Goal: Find specific page/section: Find specific page/section

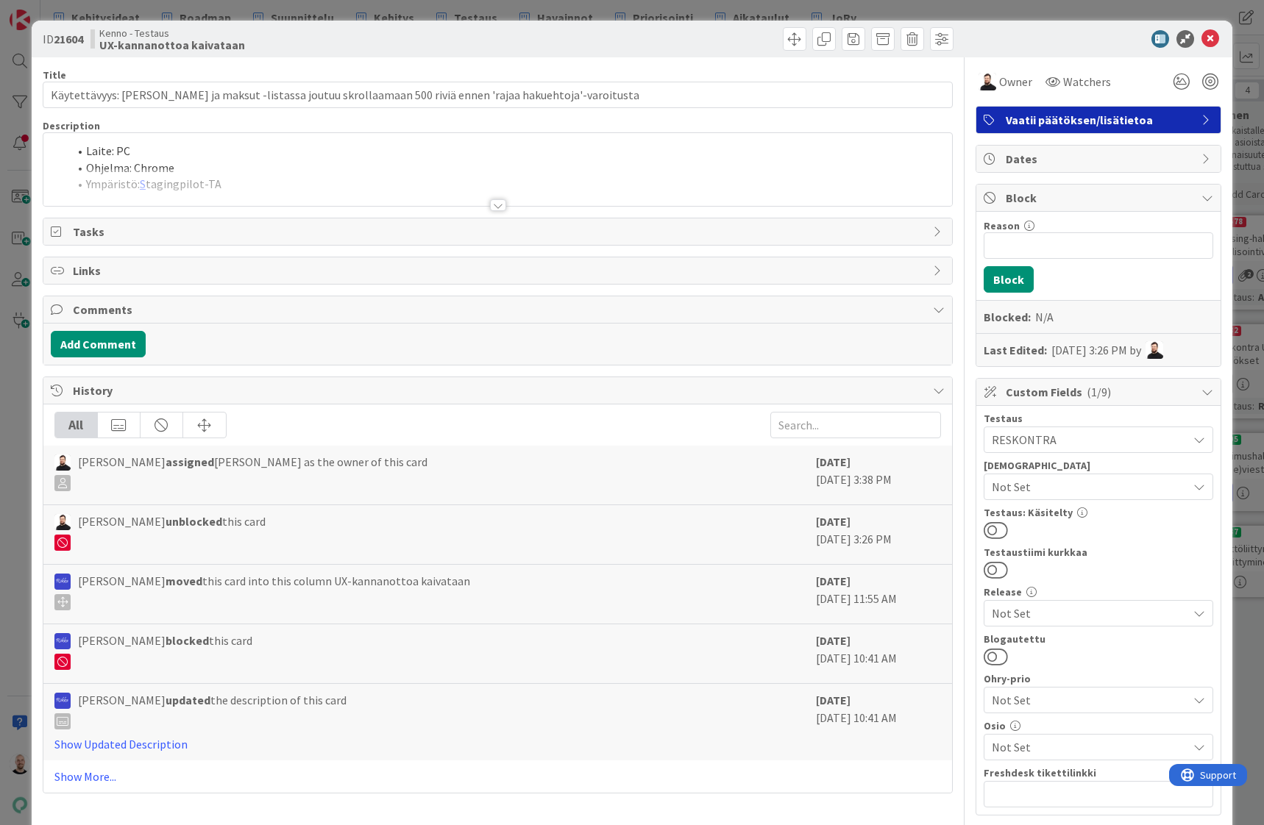
click at [497, 207] on div at bounding box center [498, 205] width 16 height 12
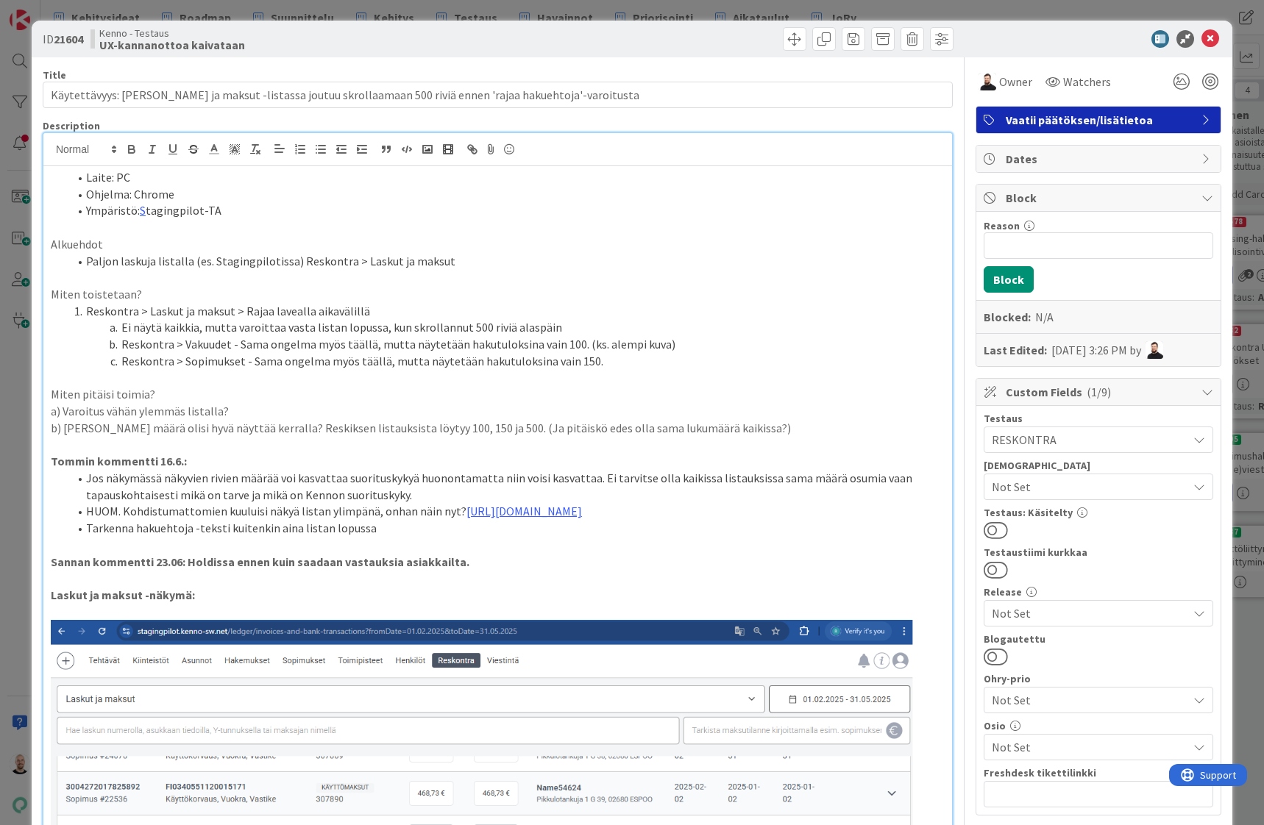
click at [685, 4] on div "ID 21604 Kenno - Testaus UX-kannanottoa kaivataan Title 106 / 128 Käytettävyys:…" at bounding box center [632, 412] width 1264 height 825
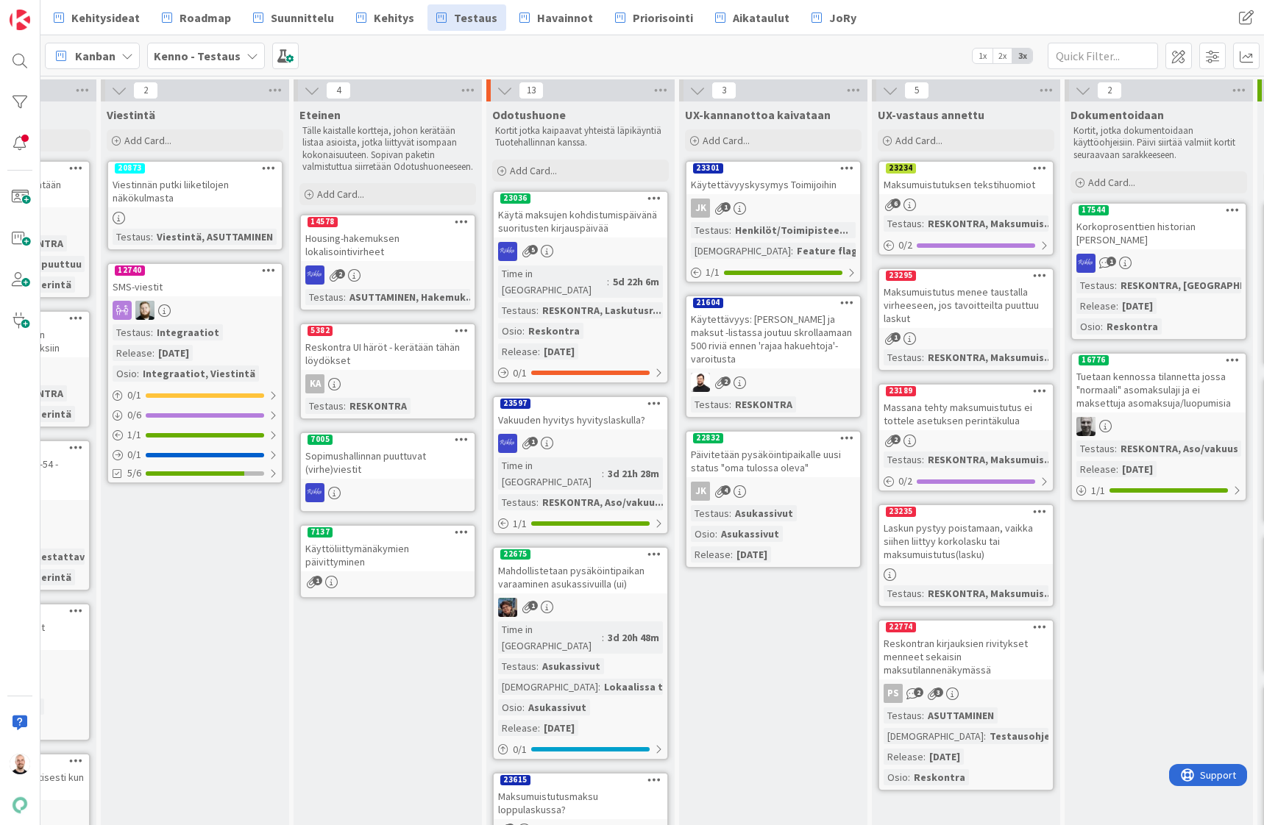
scroll to position [0, 1165]
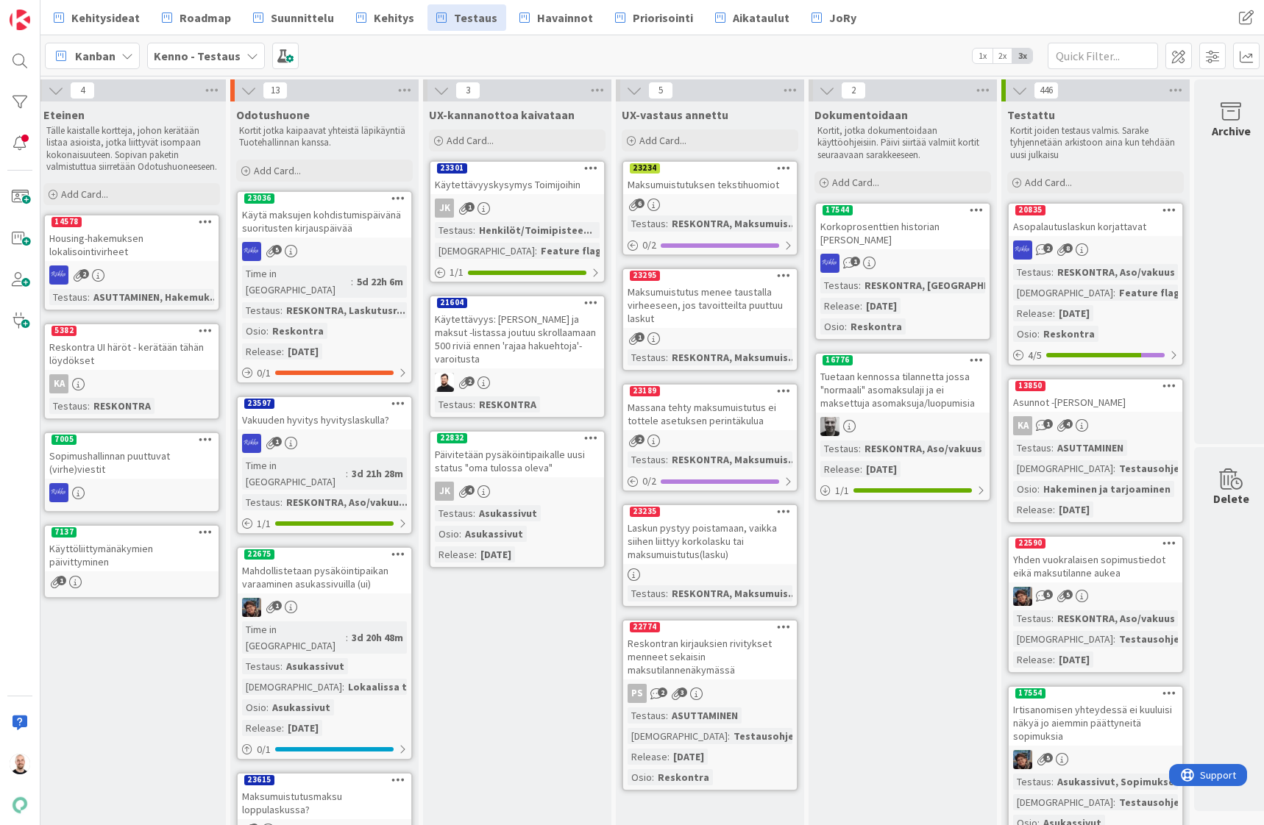
click at [525, 188] on div "Käytettävyyskysymys Toimijoihin" at bounding box center [517, 184] width 174 height 19
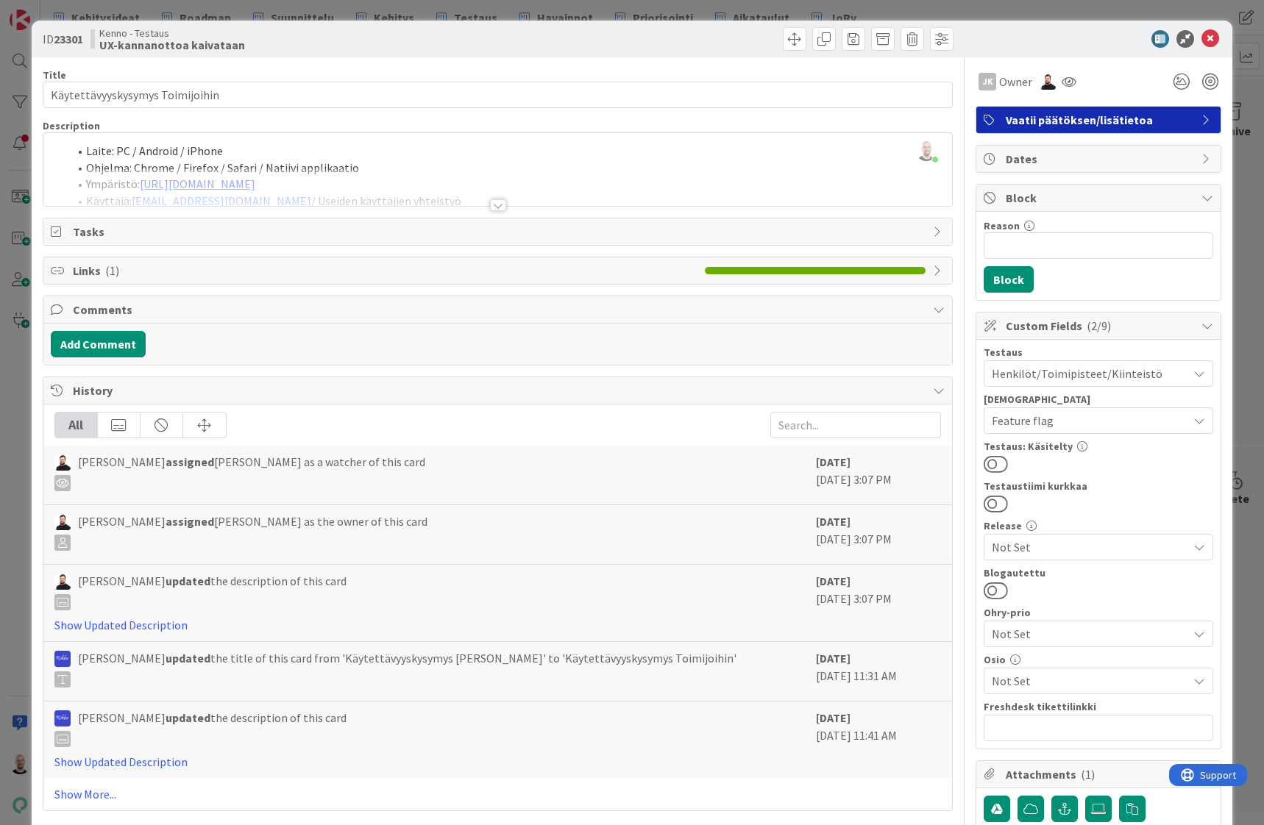
click at [500, 207] on div at bounding box center [498, 205] width 16 height 12
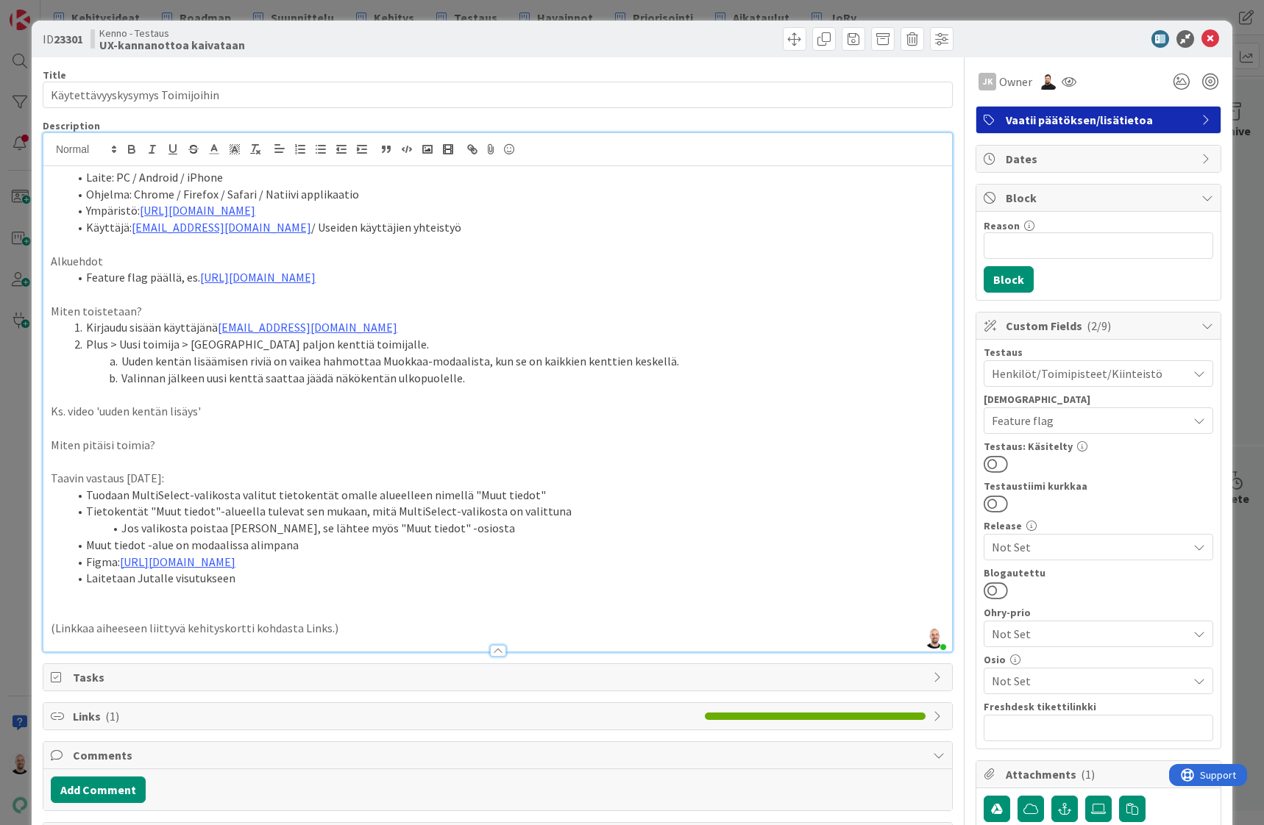
click at [744, 15] on div "ID 23301 Kenno - Testaus UX-kannanottoa kaivataan Title 31 / 128 Käytettävyysky…" at bounding box center [632, 412] width 1264 height 825
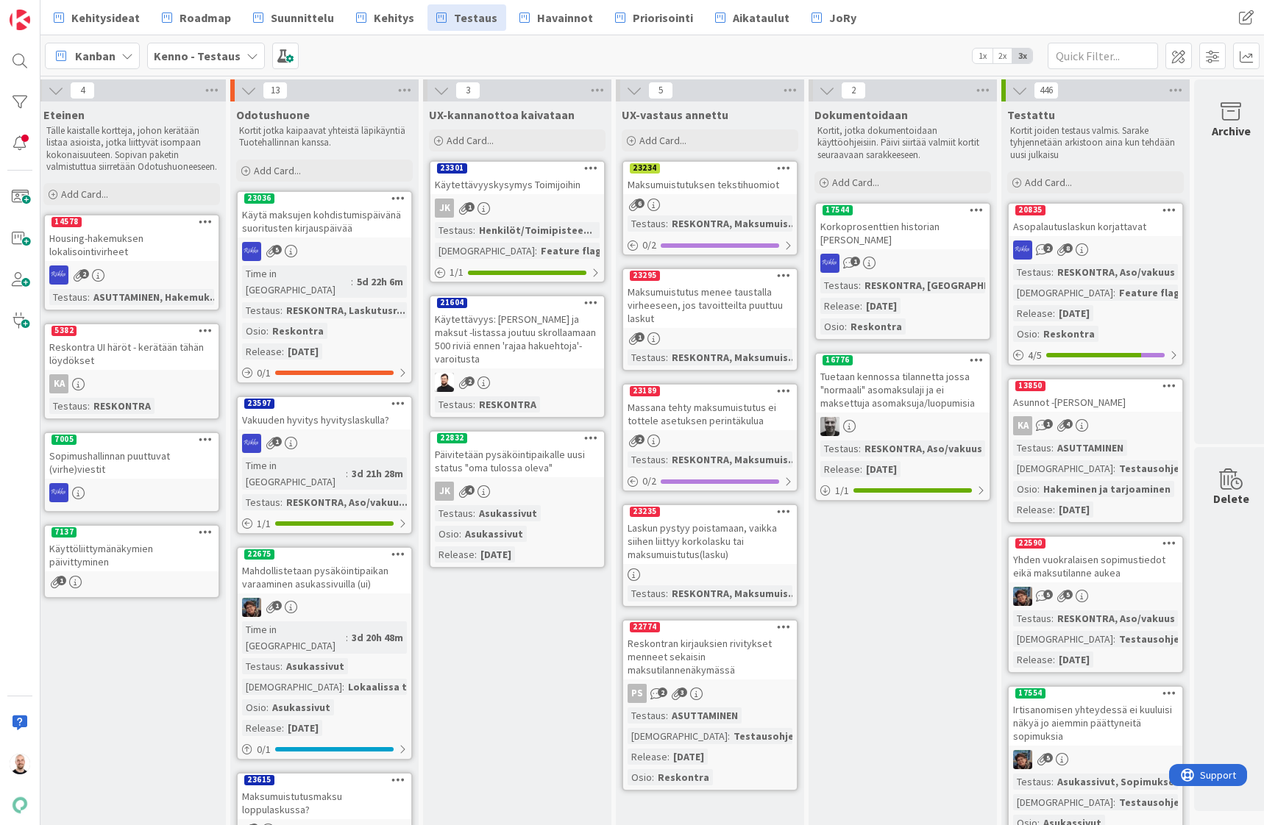
click at [521, 335] on div "Käytettävyys: [PERSON_NAME] ja maksut -listassa joutuu skrollaamaan 500 riviä e…" at bounding box center [517, 339] width 174 height 59
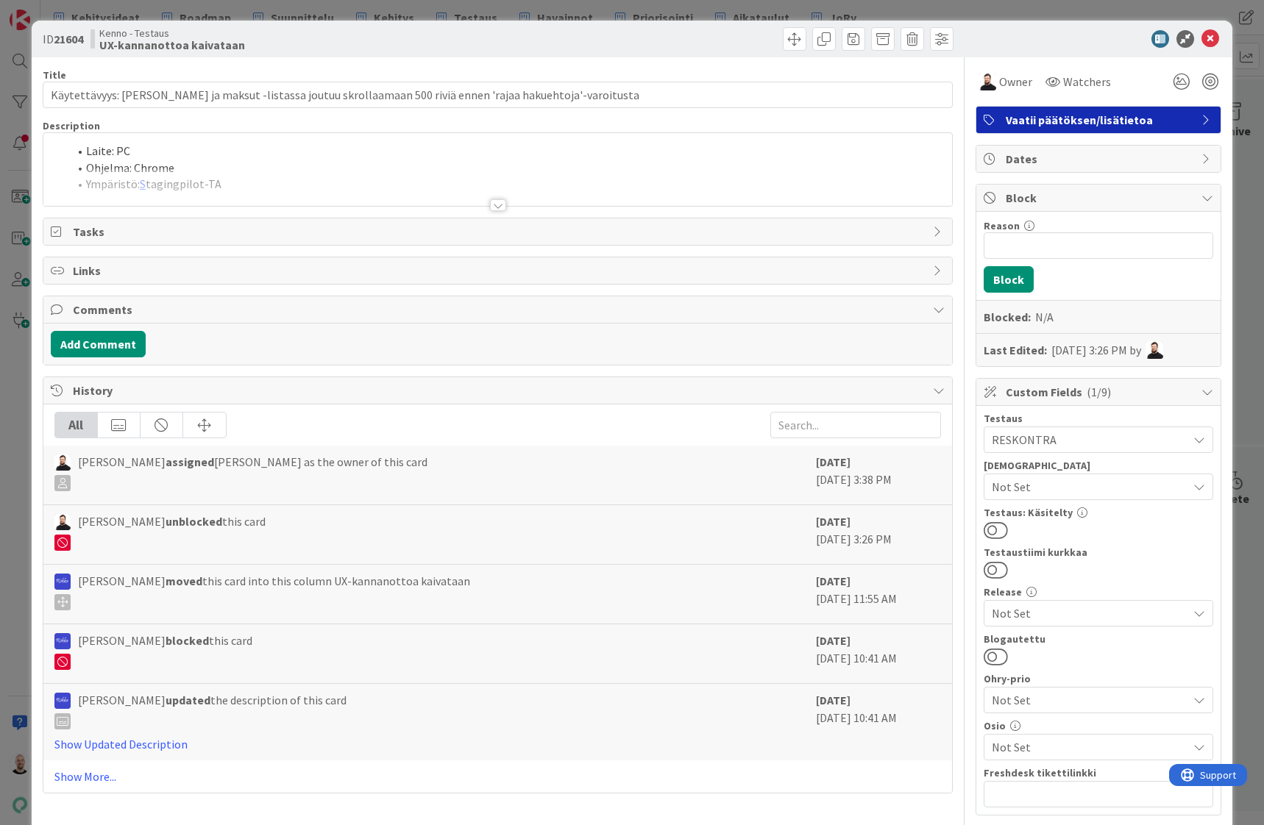
click at [508, 202] on div at bounding box center [497, 187] width 909 height 38
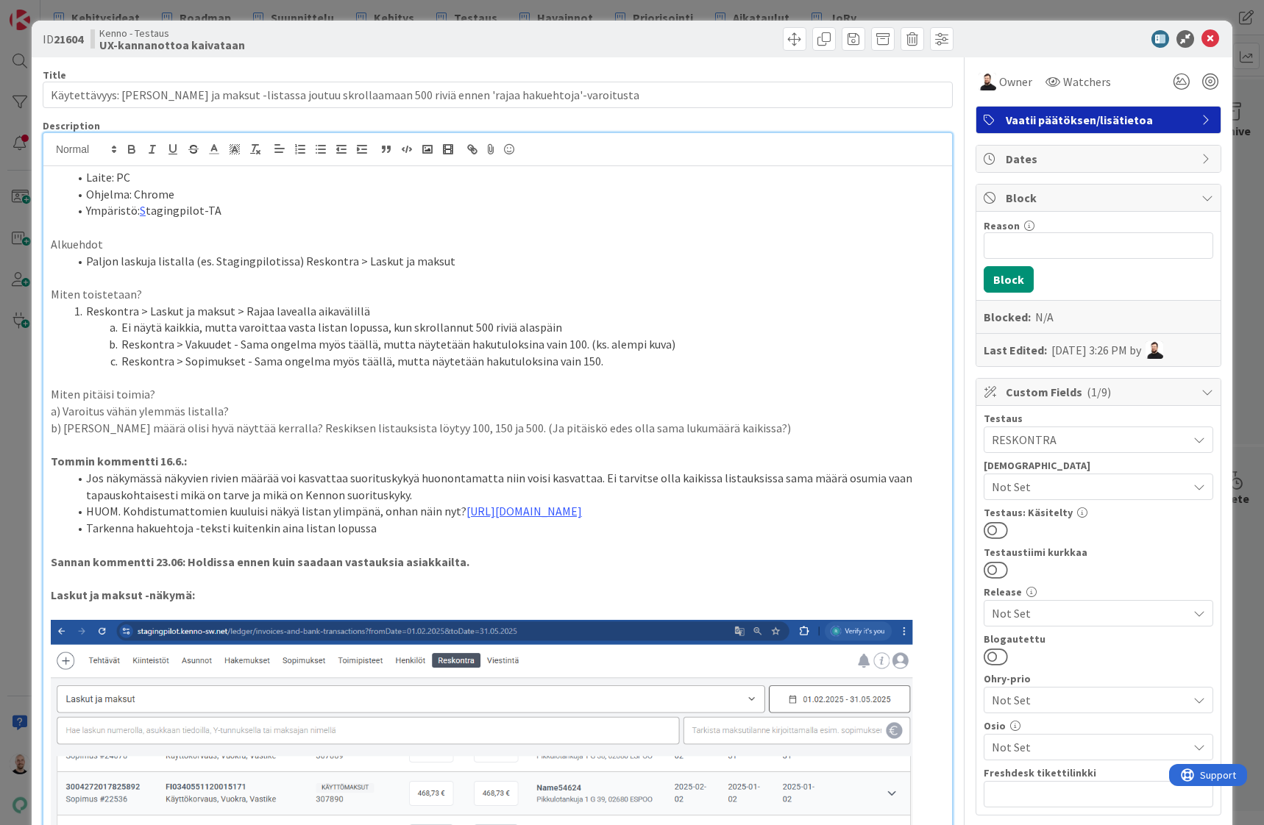
click at [909, 4] on div "ID 21604 Kenno - Testaus UX-kannanottoa kaivataan Title 106 / 128 Käytettävyys:…" at bounding box center [632, 412] width 1264 height 825
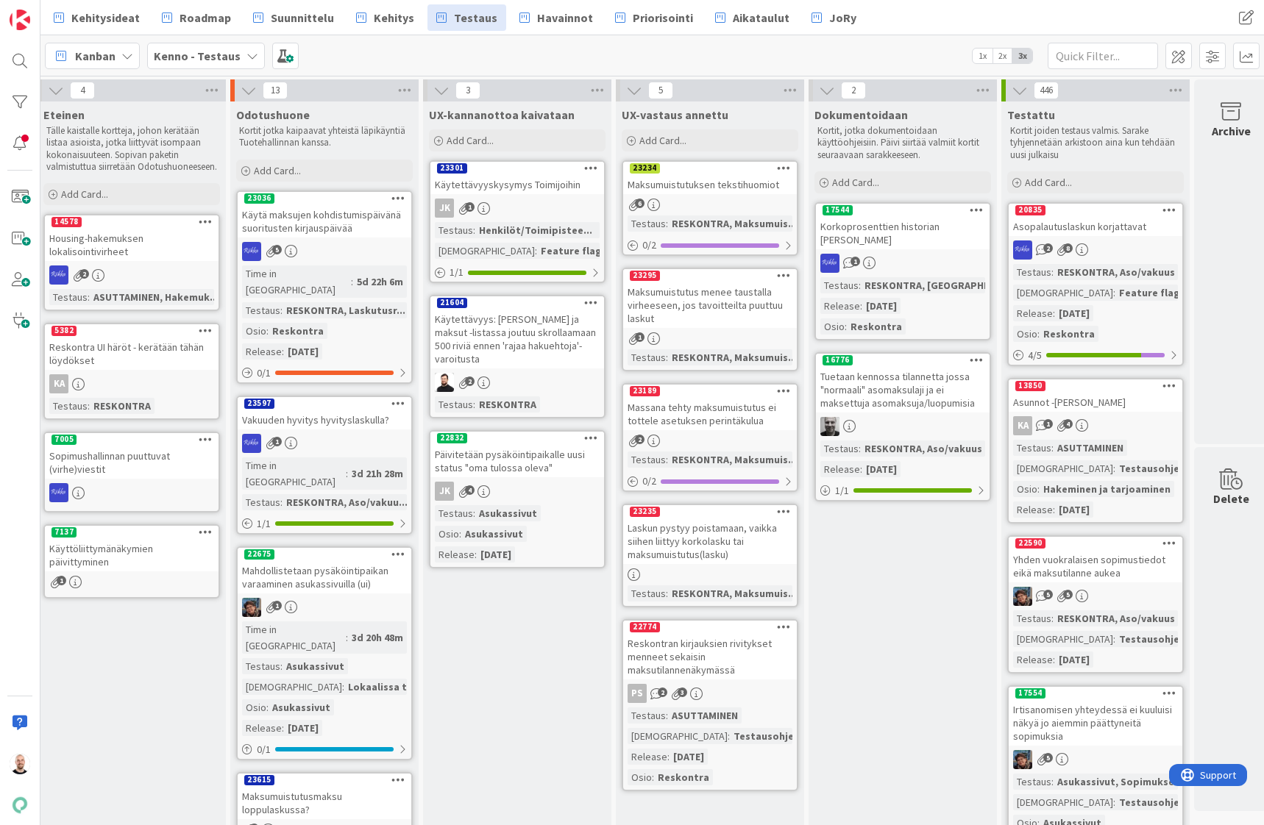
click at [511, 458] on div "Päivitetään pysäköintipaikalle uusi status "oma tulossa oleva"" at bounding box center [517, 461] width 174 height 32
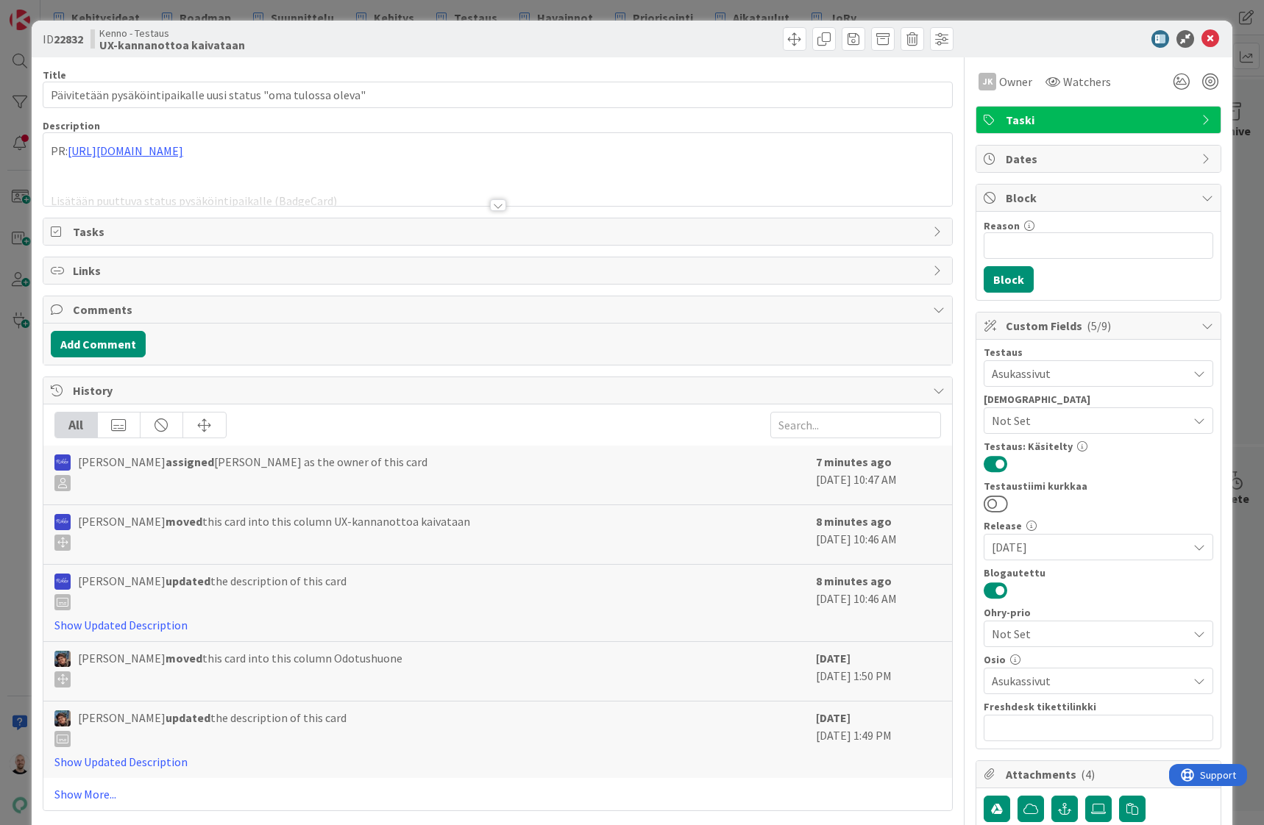
click at [503, 206] on div at bounding box center [498, 205] width 16 height 12
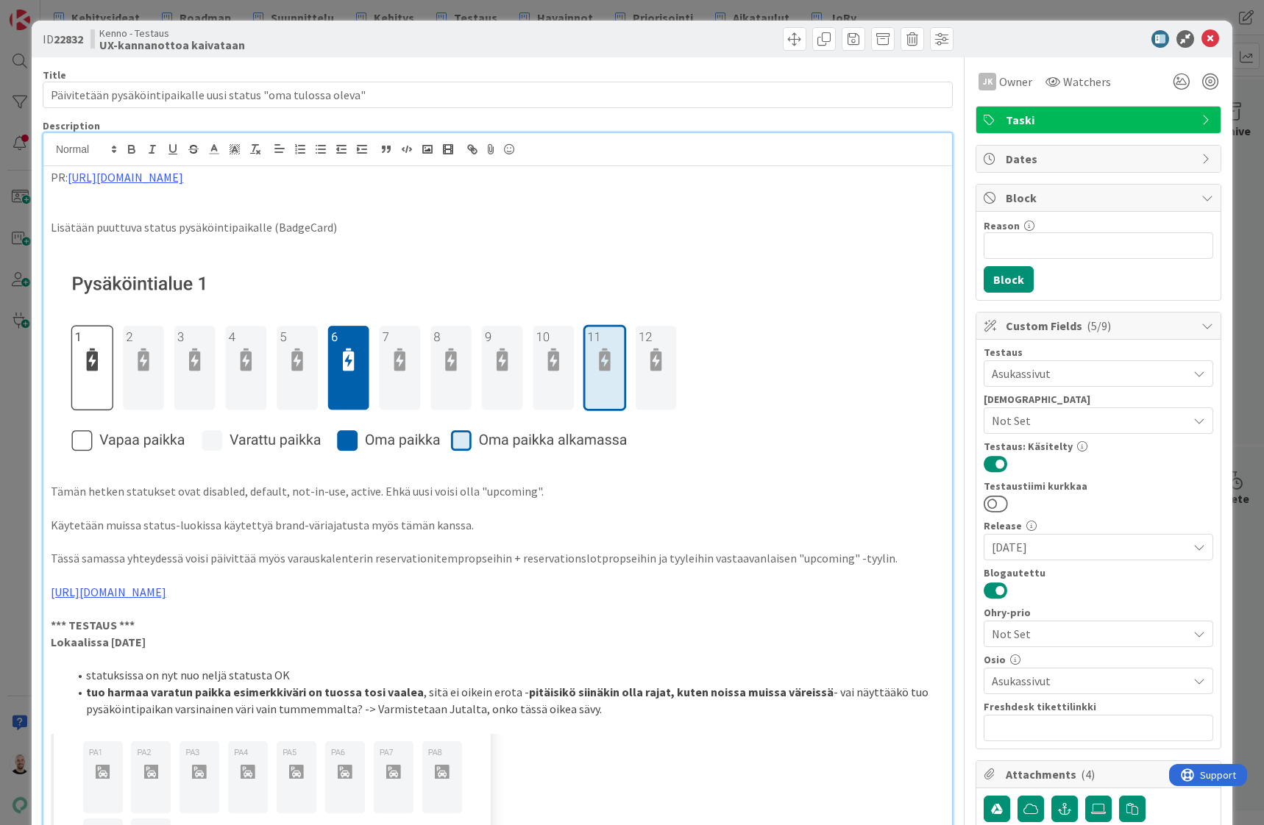
click at [20, 65] on div "ID 22832 Kenno - Testaus UX-kannanottoa kaivataan Title 62 / 128 Päivitetään py…" at bounding box center [632, 412] width 1264 height 825
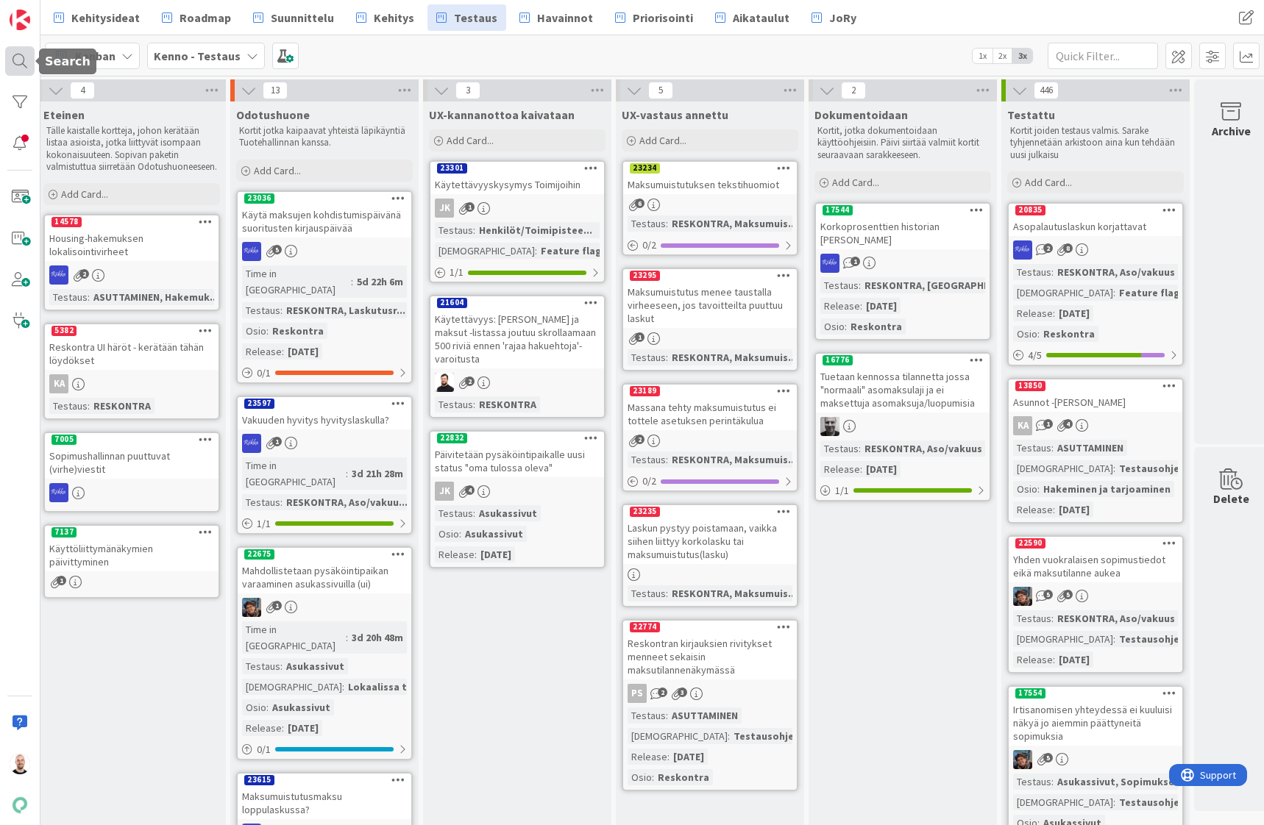
click at [20, 61] on div at bounding box center [19, 60] width 29 height 29
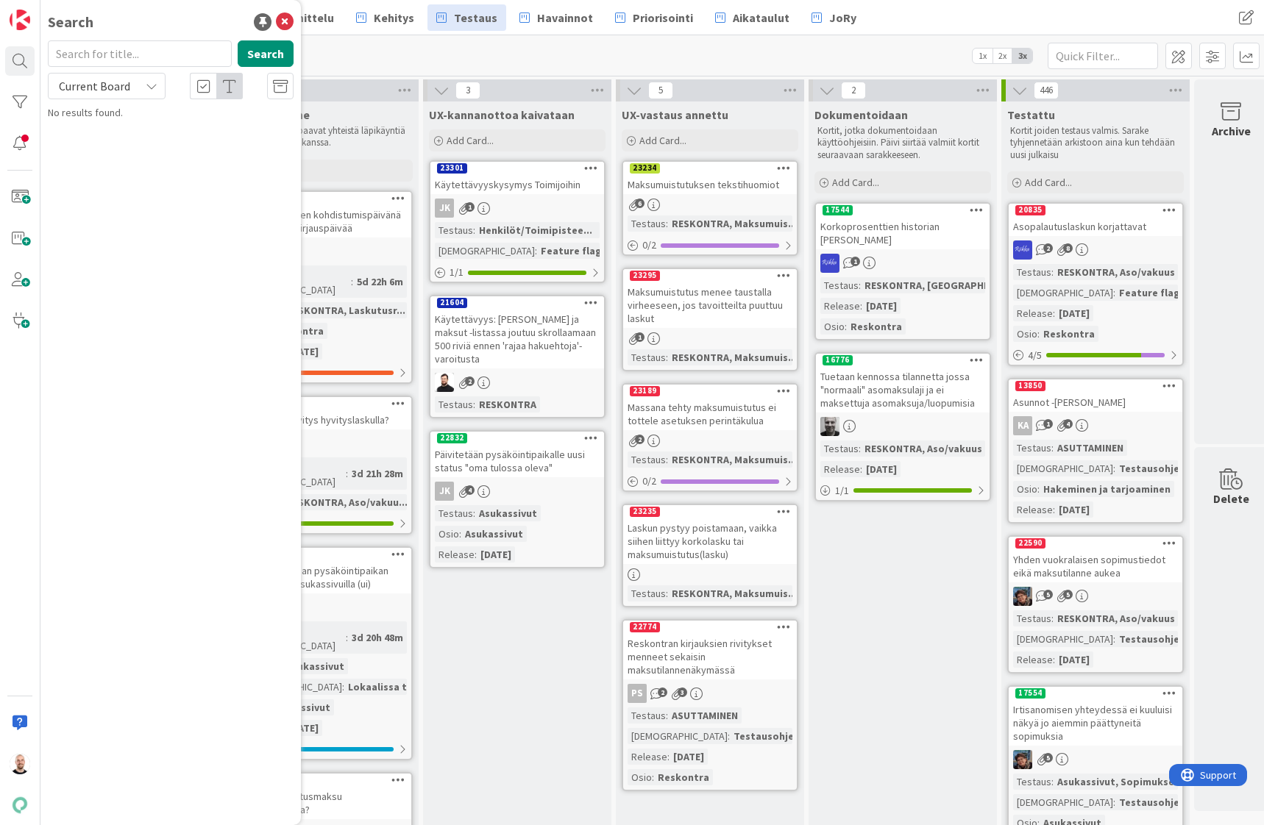
click at [198, 57] on input "text" at bounding box center [140, 53] width 184 height 26
type input "22774"
click at [132, 141] on span "Reskontran kirjauksien rivitykset menneet sekaisin maksutilannenäkymässä" at bounding box center [178, 137] width 221 height 29
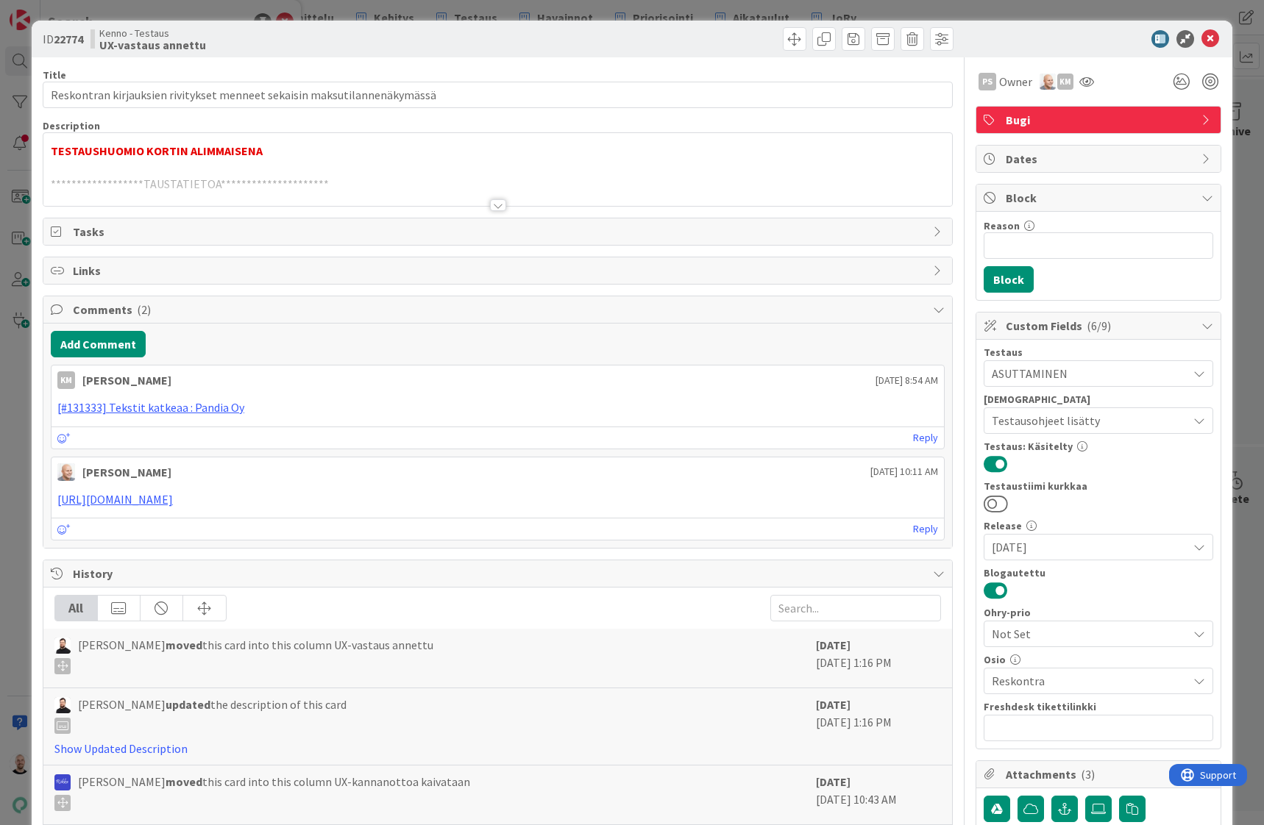
click at [498, 205] on div at bounding box center [498, 205] width 16 height 12
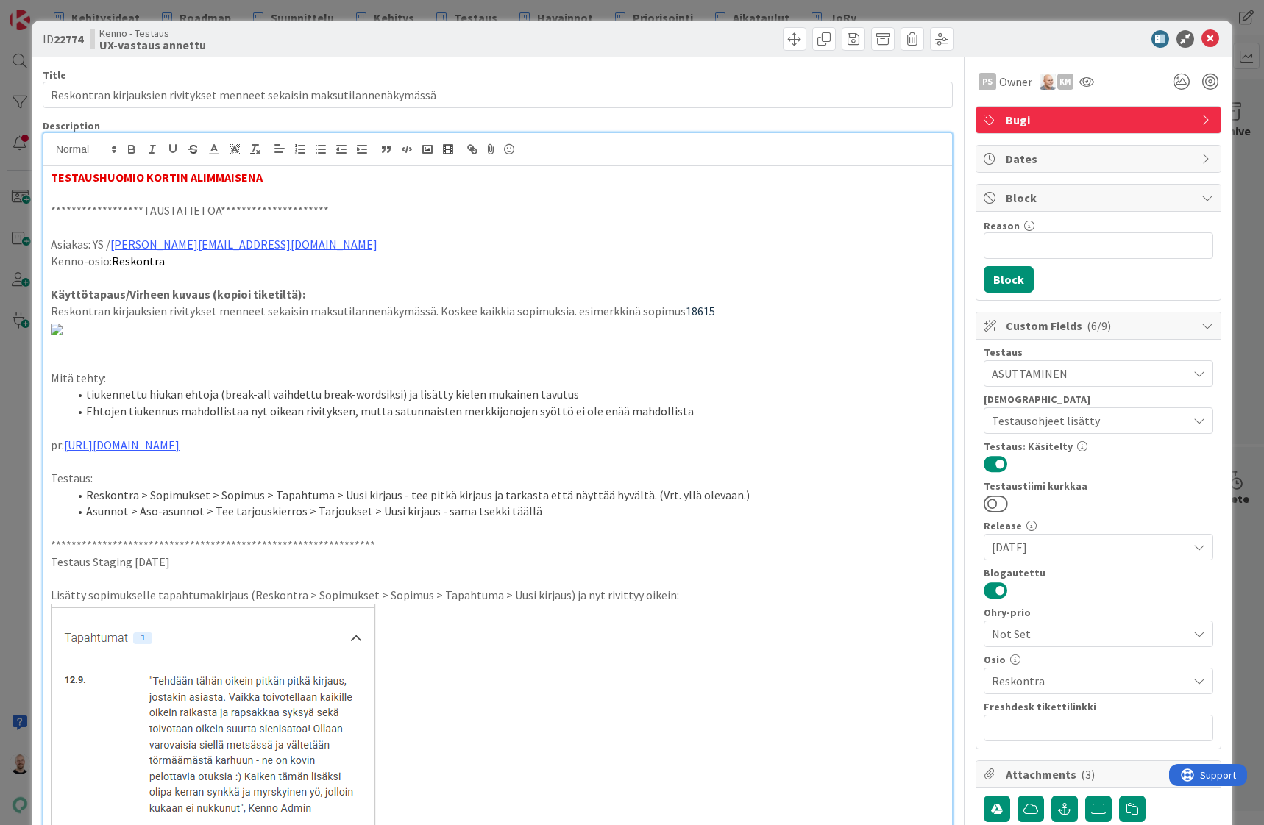
click at [705, 10] on div "**********" at bounding box center [632, 412] width 1264 height 825
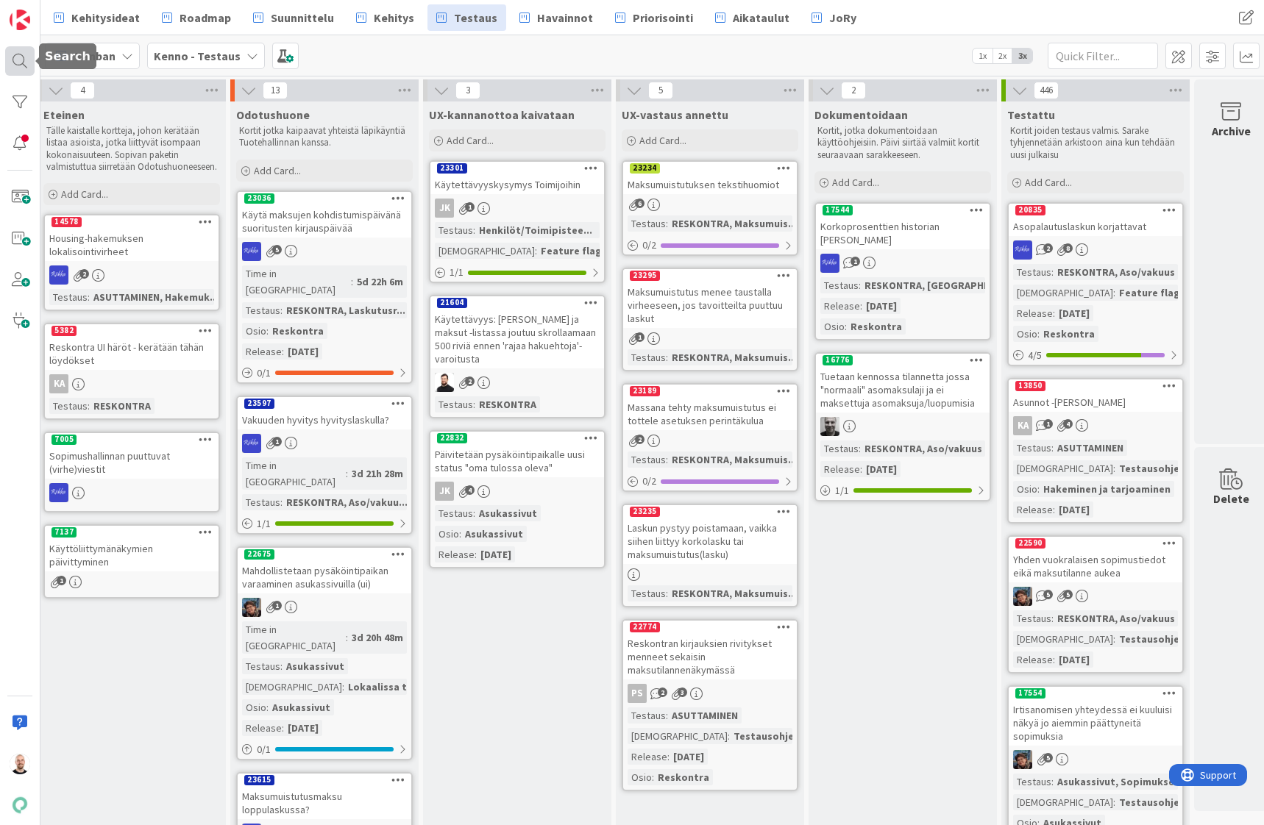
click at [26, 62] on div at bounding box center [19, 60] width 29 height 29
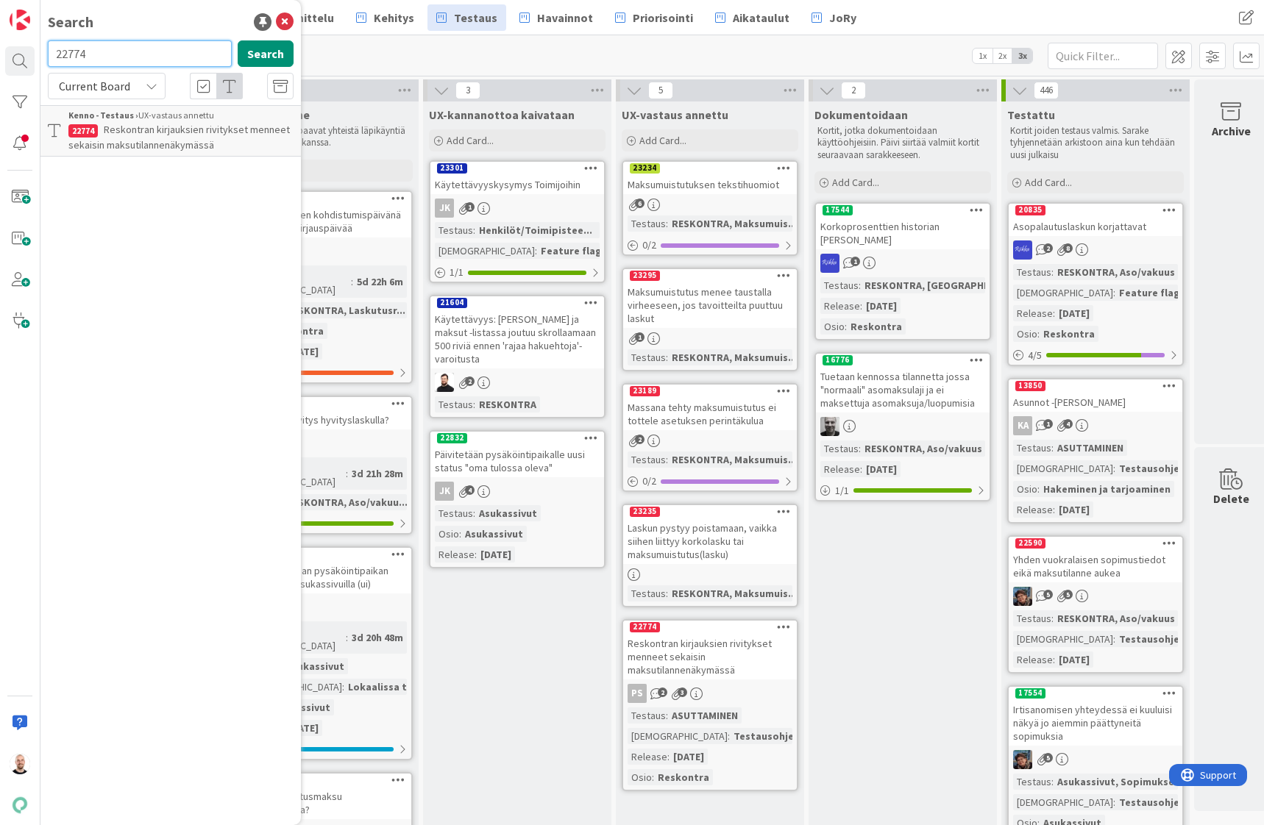
click at [60, 55] on input "22774" at bounding box center [140, 53] width 184 height 26
type input "23234"
click at [154, 122] on p "Maksumuistutuksen tekstihuomiot" at bounding box center [180, 129] width 225 height 15
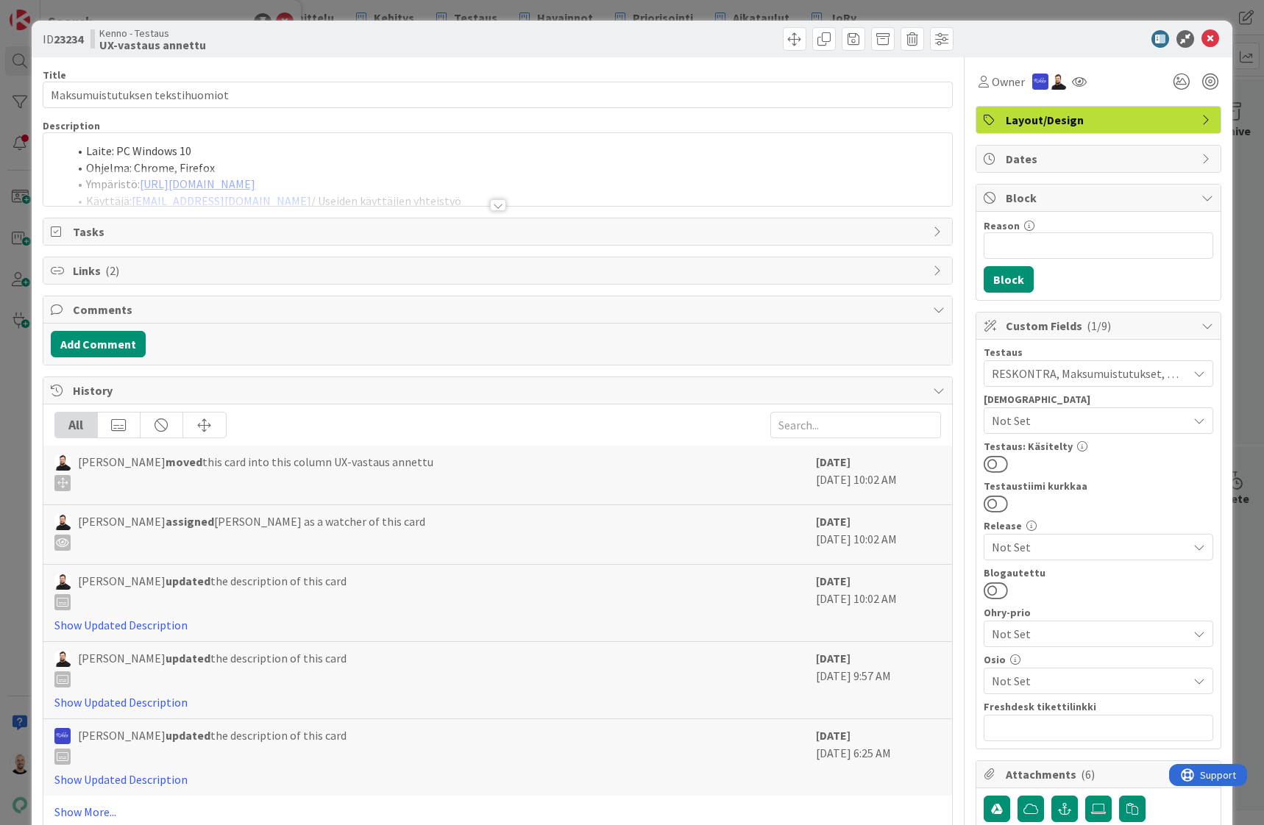
click at [500, 202] on div at bounding box center [498, 205] width 16 height 12
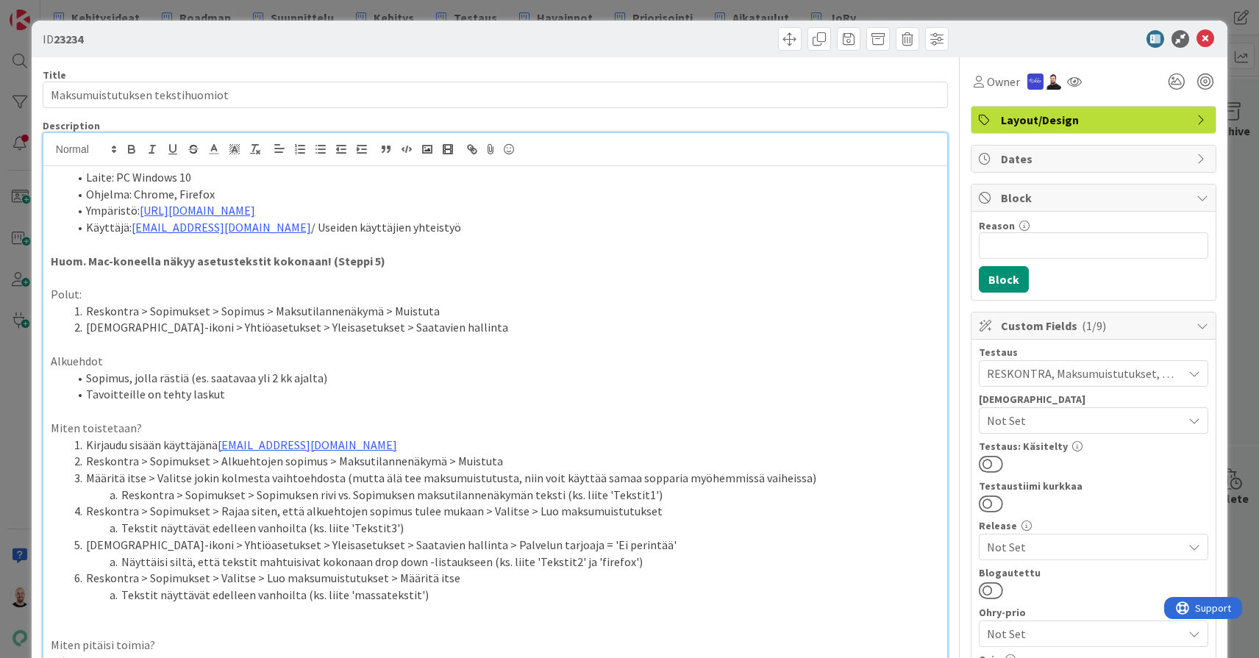
click at [385, 15] on div "ID 23234 Title 31 / 128 Maksumuistutuksen tekstihuomiot Description [PERSON_NAM…" at bounding box center [629, 329] width 1259 height 658
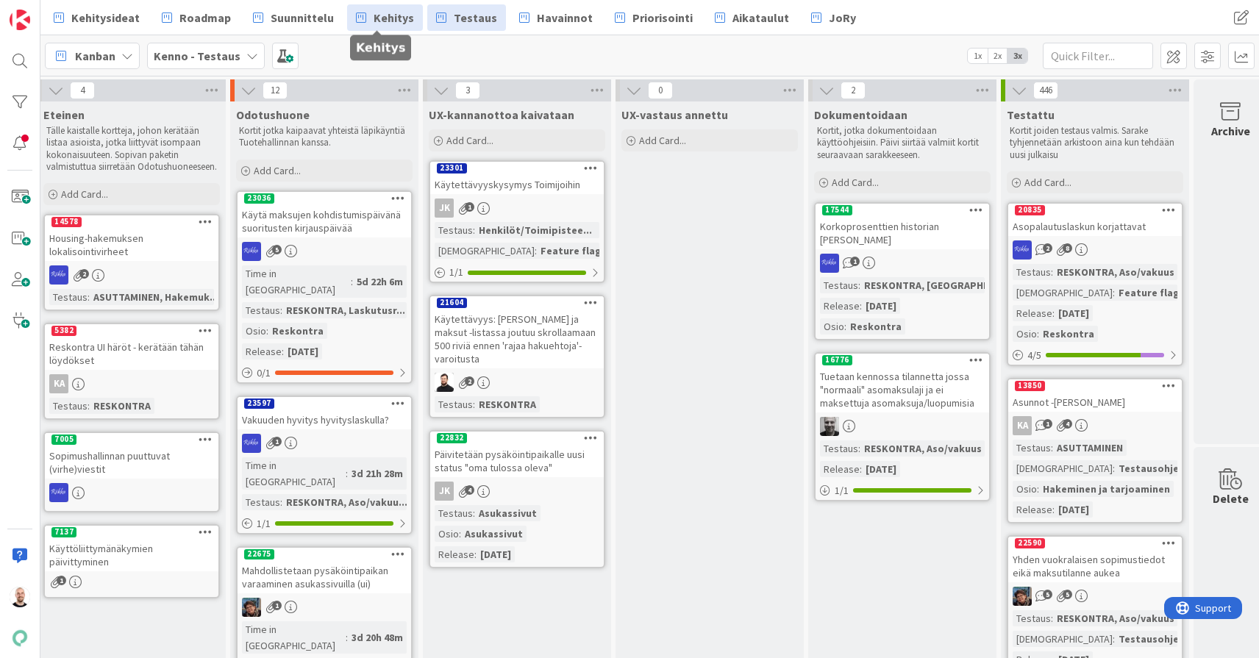
click at [378, 10] on span "Kehitys" at bounding box center [394, 18] width 40 height 18
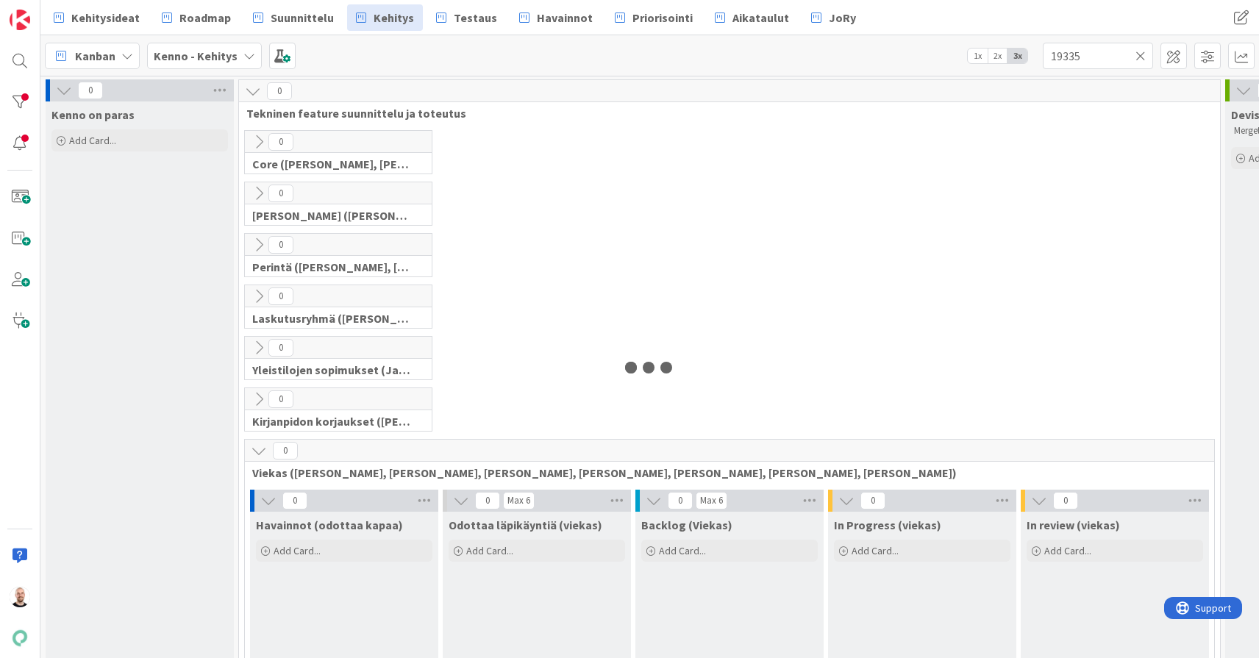
type input "19335"
click at [257, 196] on icon at bounding box center [259, 193] width 16 height 16
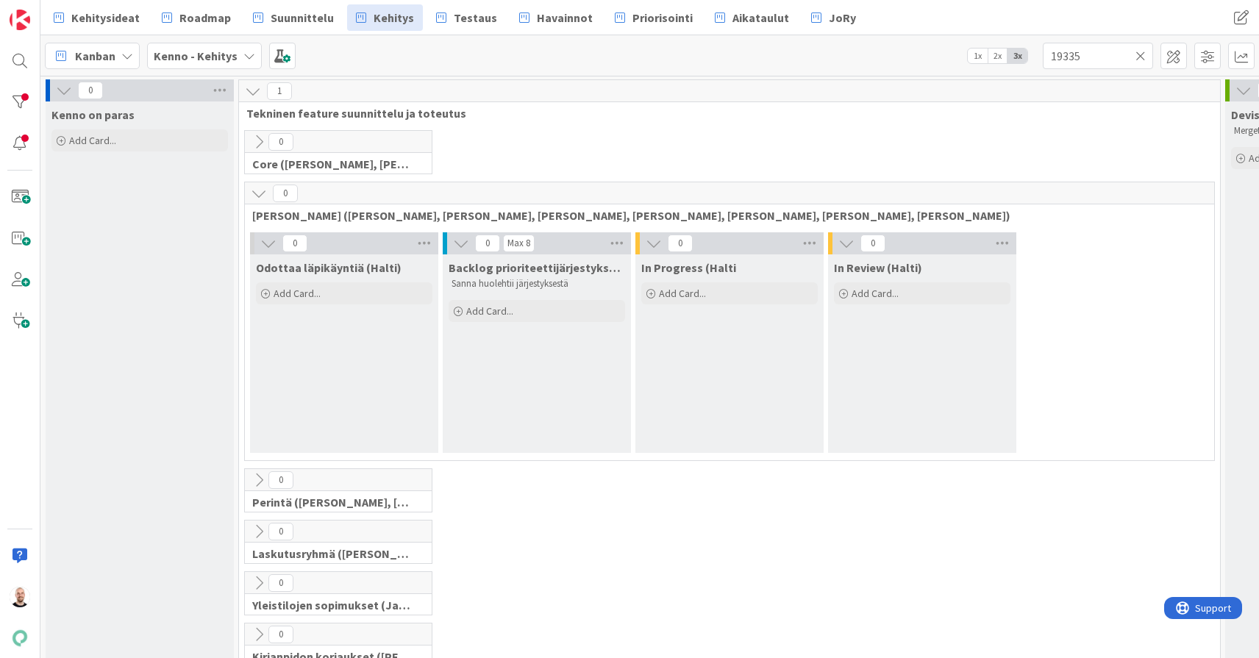
click at [257, 196] on icon at bounding box center [259, 193] width 16 height 16
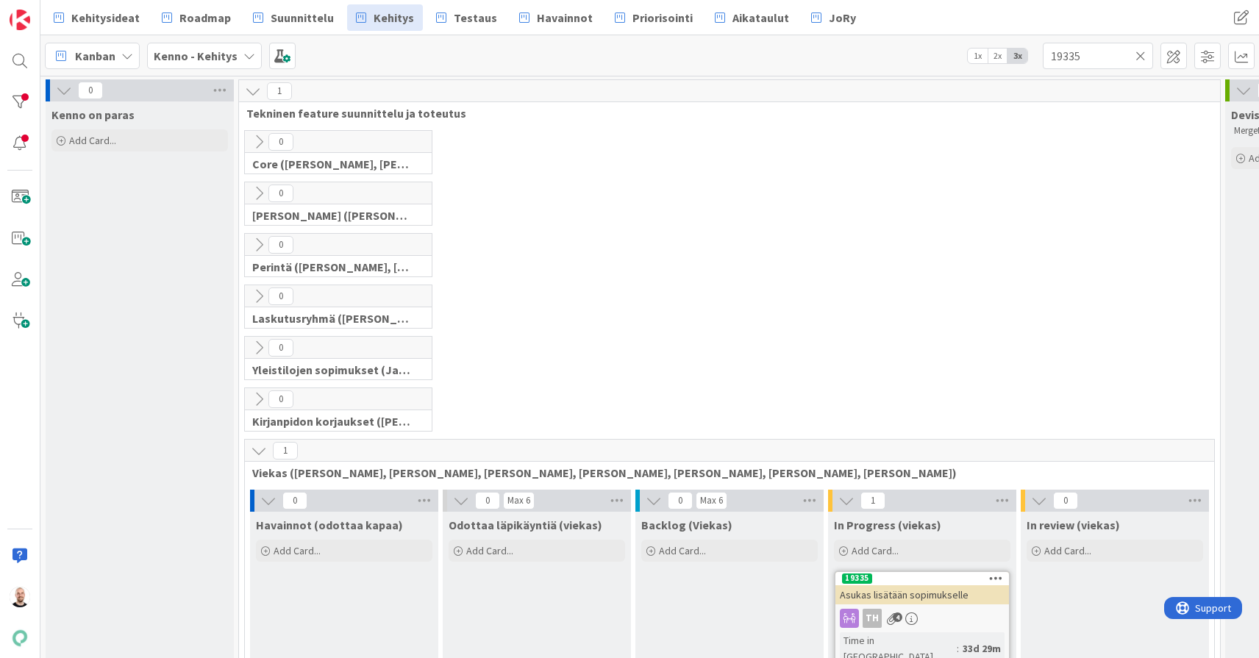
click at [256, 138] on icon at bounding box center [259, 142] width 16 height 16
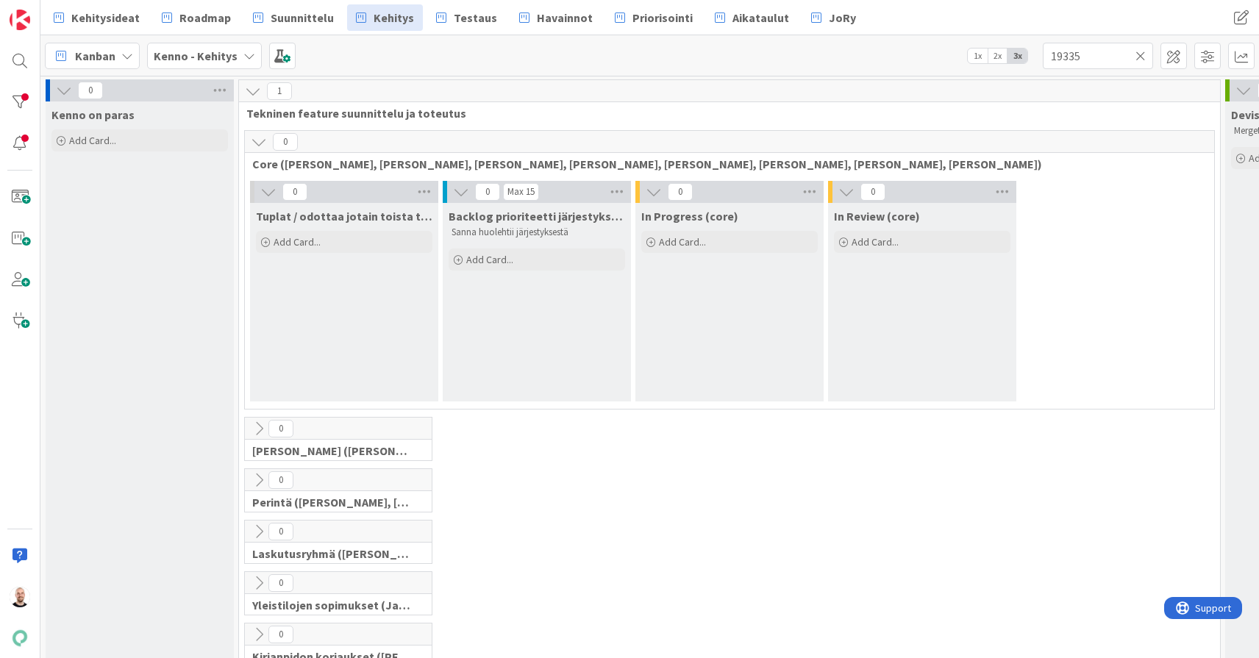
click at [256, 138] on icon at bounding box center [259, 142] width 16 height 16
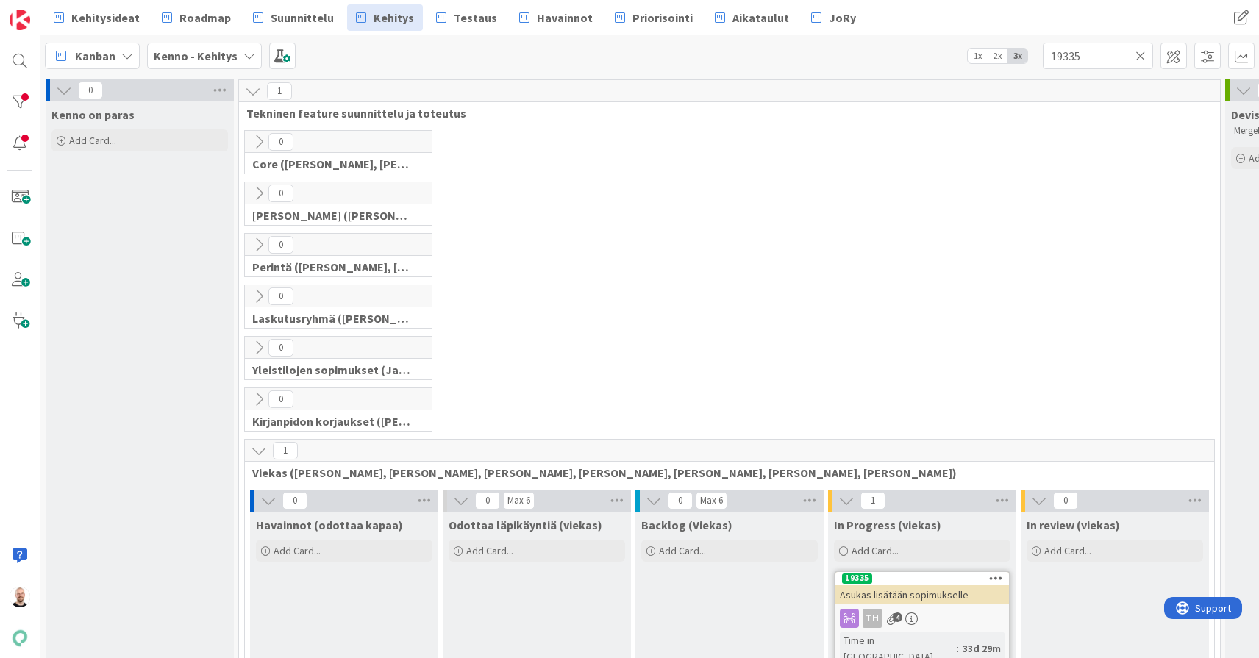
click at [266, 338] on button at bounding box center [258, 347] width 19 height 19
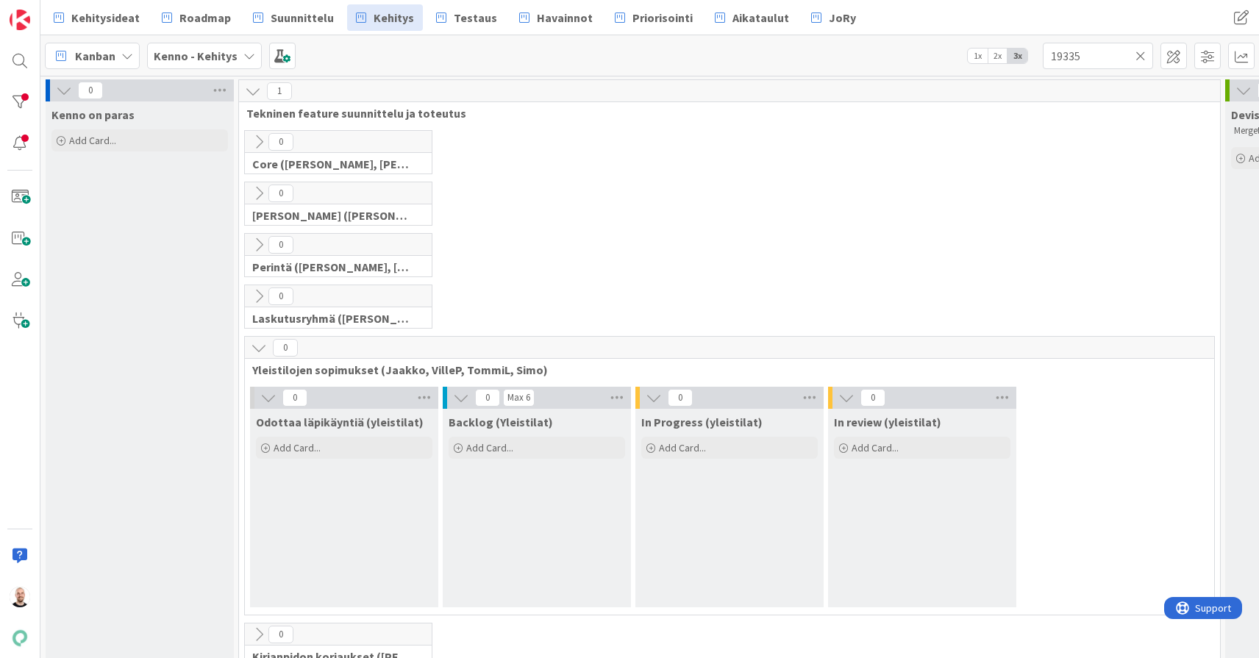
click at [266, 340] on icon at bounding box center [259, 348] width 16 height 16
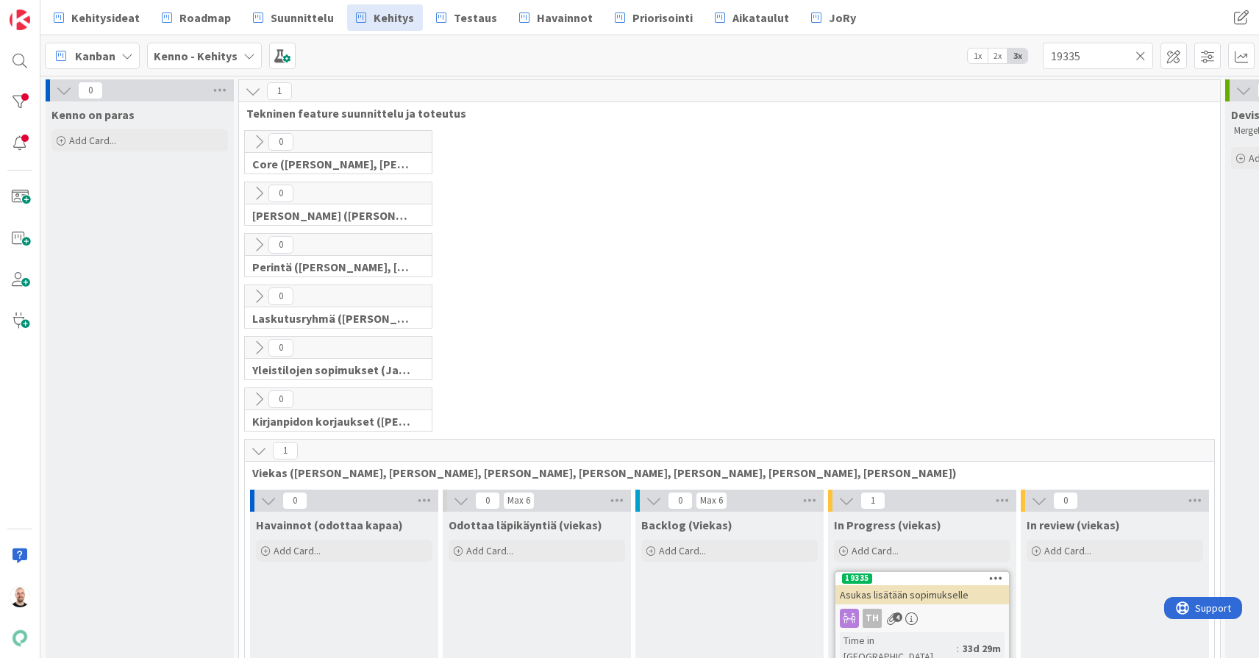
click at [257, 243] on icon at bounding box center [259, 245] width 16 height 16
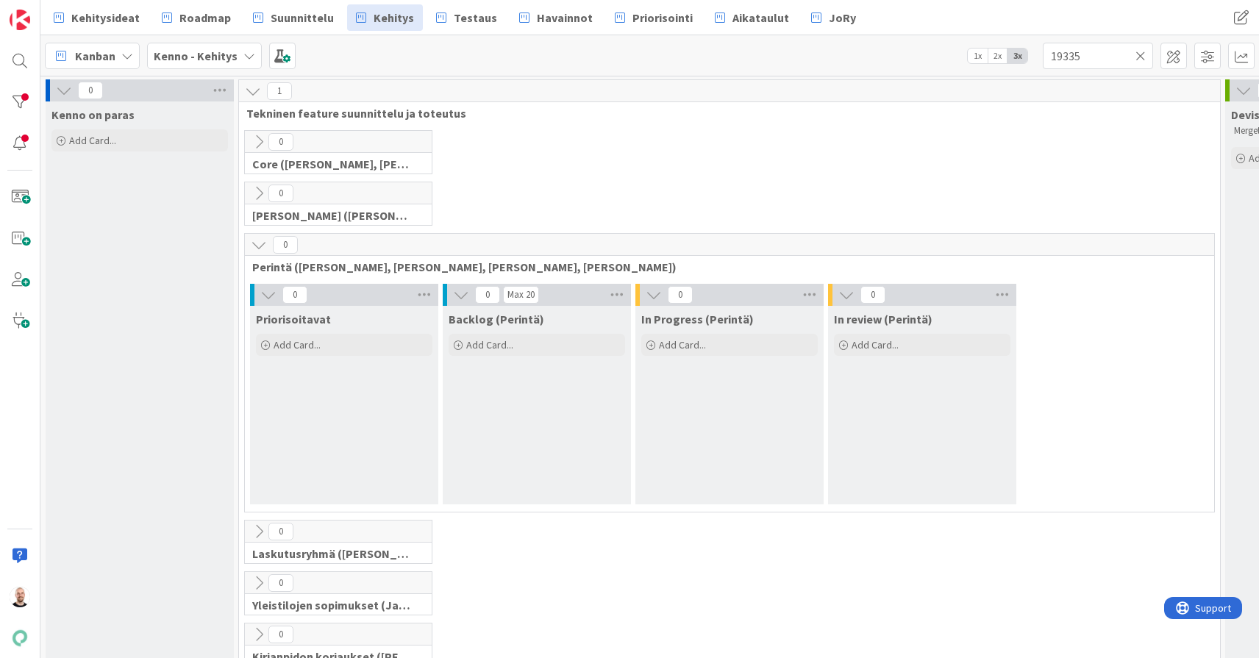
click at [257, 243] on icon at bounding box center [259, 245] width 16 height 16
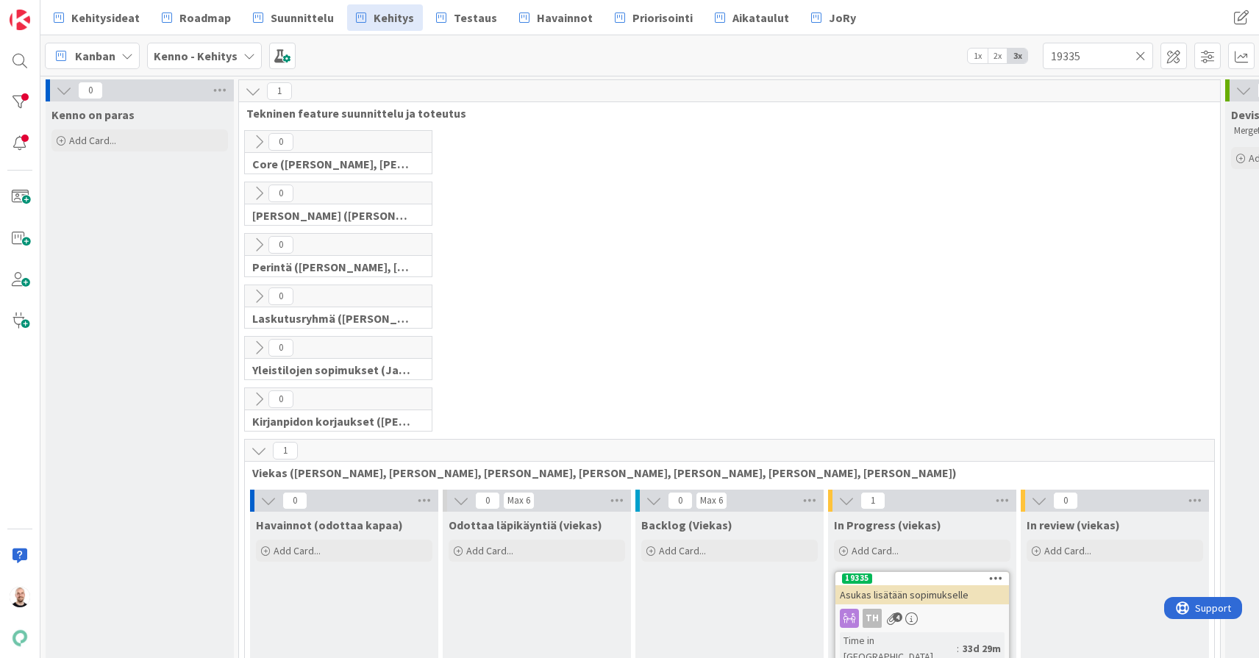
scroll to position [4, 0]
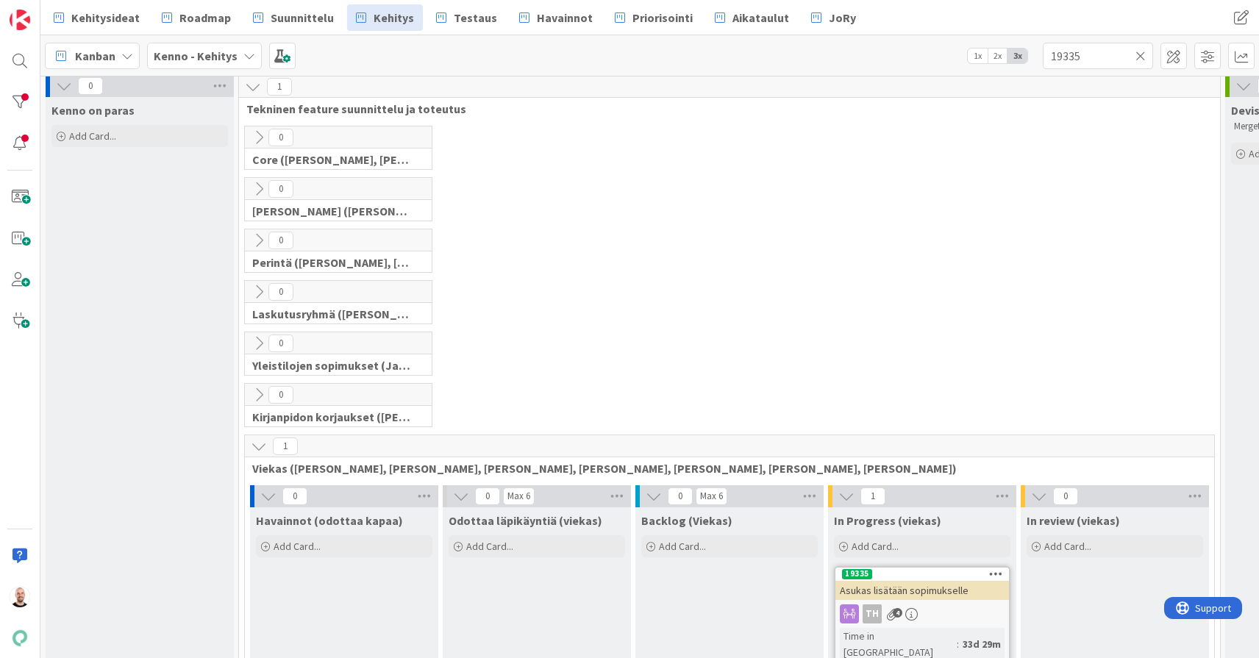
click at [259, 394] on icon at bounding box center [259, 395] width 16 height 16
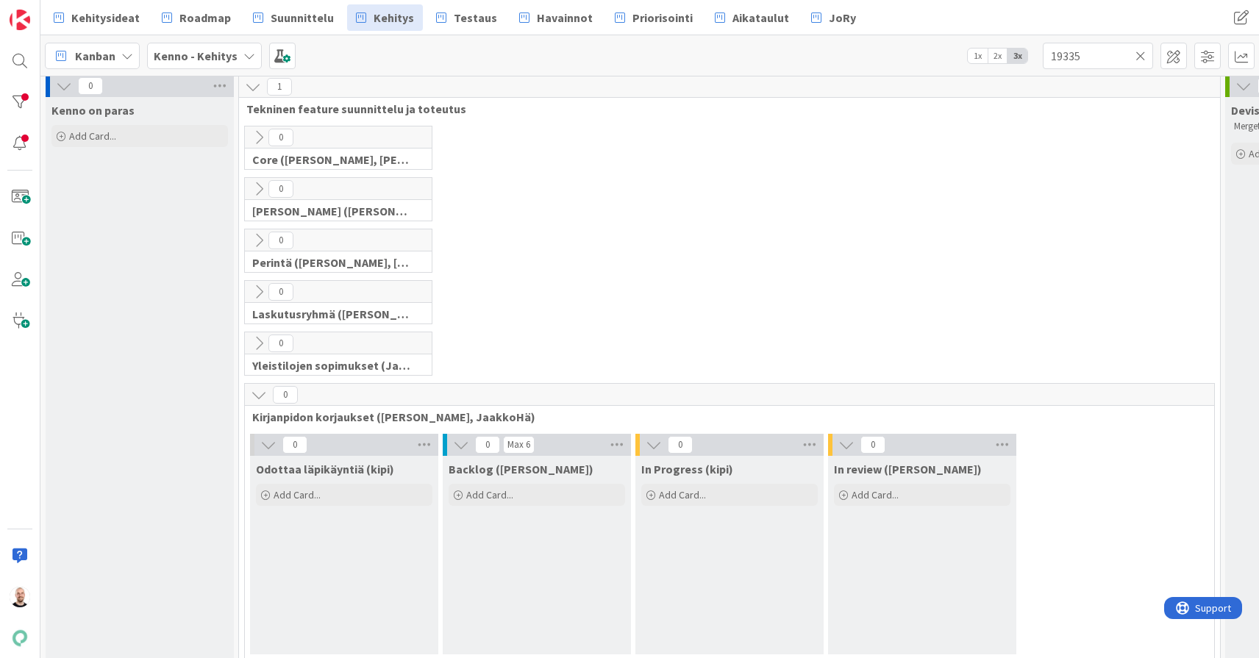
click at [259, 394] on icon at bounding box center [259, 395] width 16 height 16
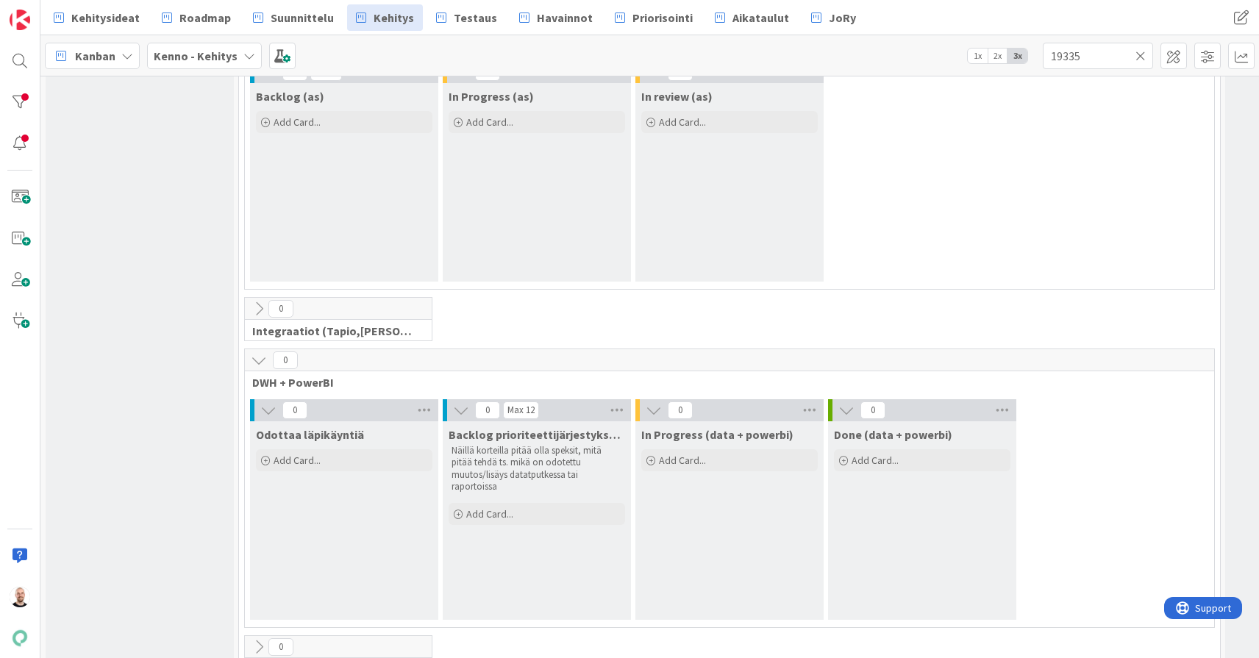
scroll to position [773, 0]
click at [261, 298] on icon at bounding box center [259, 306] width 16 height 16
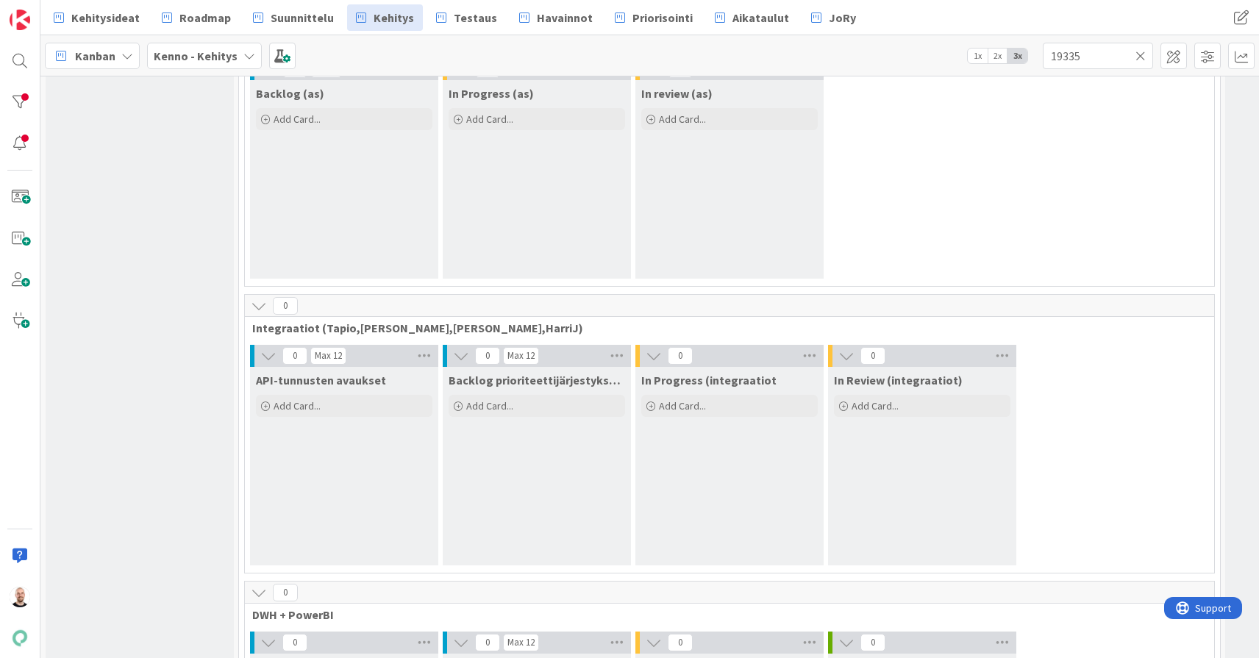
click at [260, 298] on icon at bounding box center [259, 306] width 16 height 16
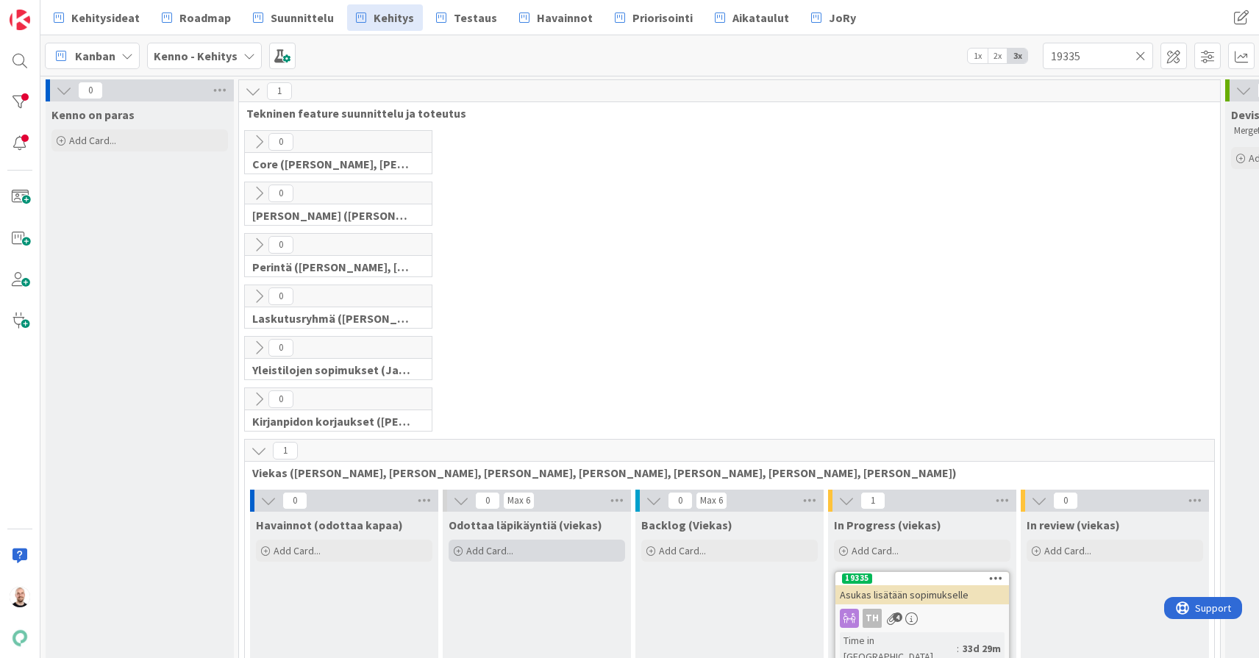
scroll to position [0, 0]
